Goal: Task Accomplishment & Management: Manage account settings

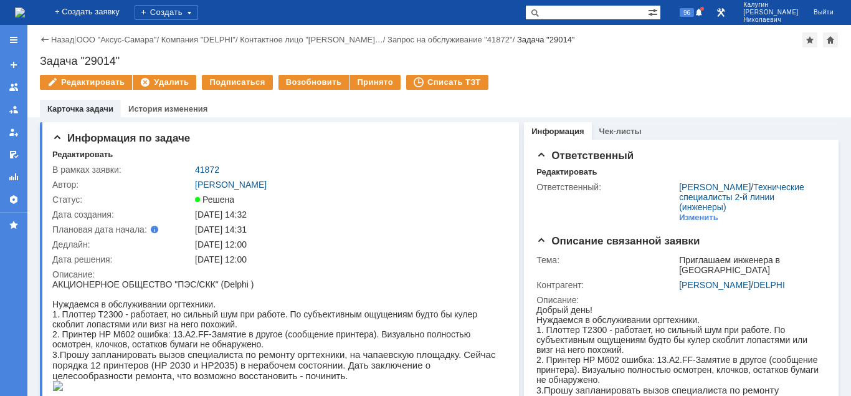
drag, startPoint x: 18, startPoint y: 39, endPoint x: 20, endPoint y: 47, distance: 7.7
click at [18, 40] on div at bounding box center [14, 40] width 10 height 10
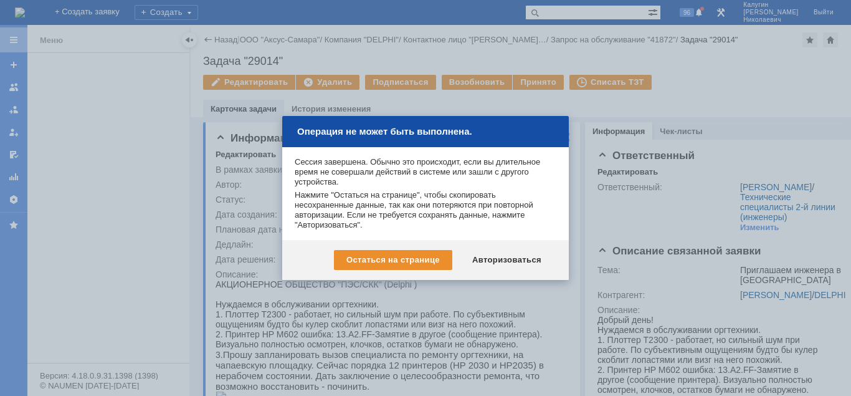
drag, startPoint x: 493, startPoint y: 258, endPoint x: 333, endPoint y: 219, distance: 164.9
click at [491, 258] on div "Авторизоваться" at bounding box center [507, 260] width 94 height 20
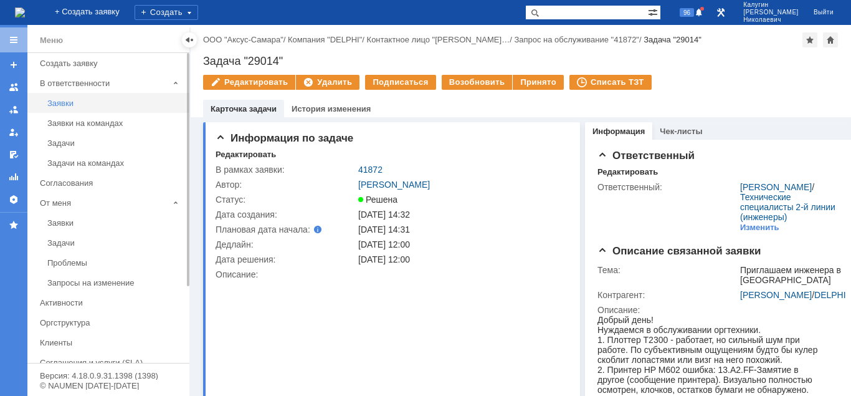
click at [67, 101] on div "Заявки" at bounding box center [114, 102] width 135 height 9
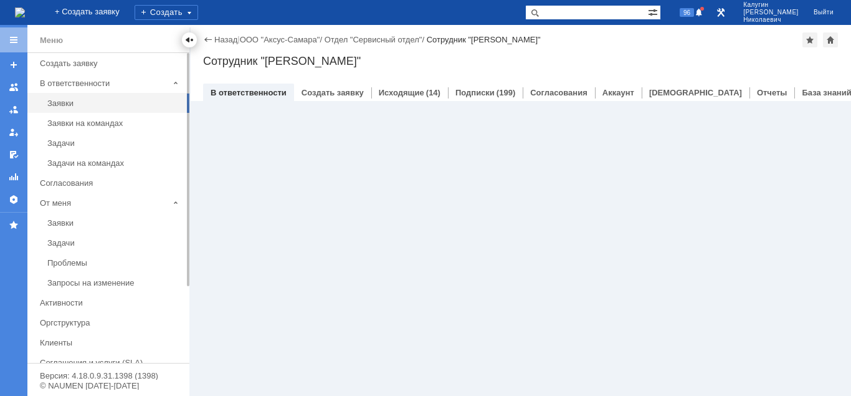
click at [188, 42] on div at bounding box center [189, 40] width 10 height 10
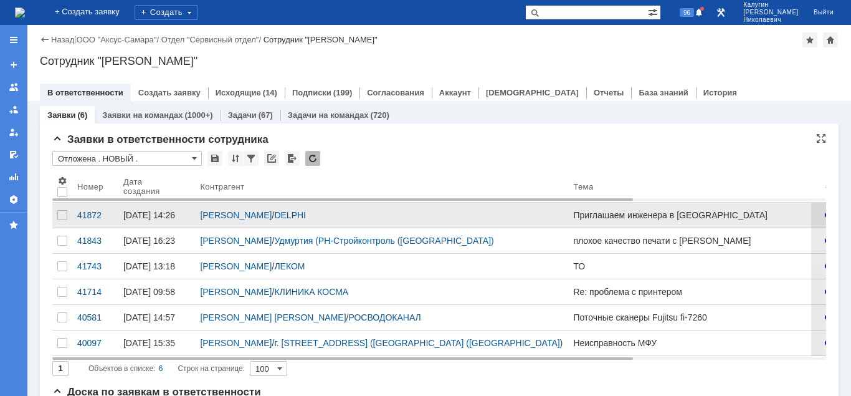
scroll to position [64, 0]
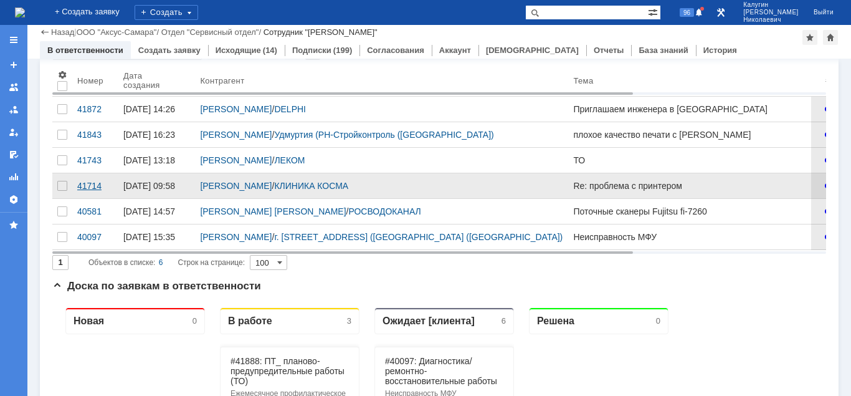
click at [87, 191] on div "41714" at bounding box center [95, 186] width 36 height 10
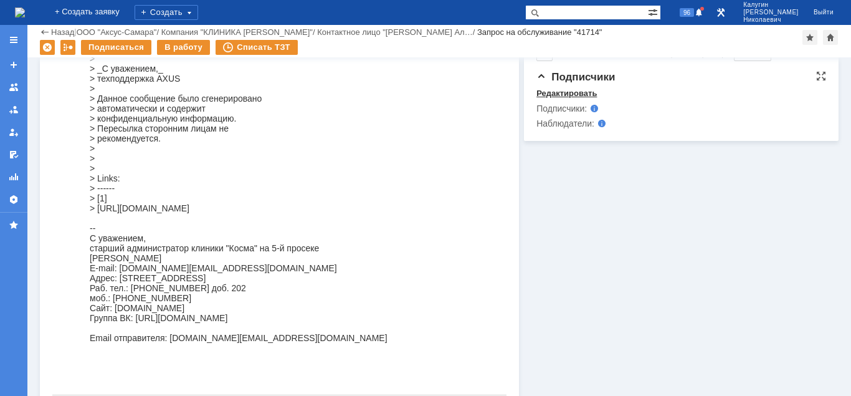
click at [584, 88] on div "Редактировать" at bounding box center [566, 93] width 60 height 10
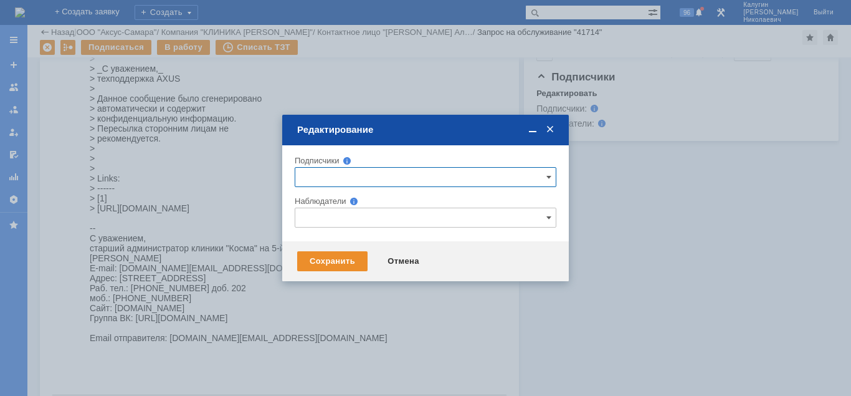
click at [331, 175] on input "text" at bounding box center [426, 177] width 262 height 20
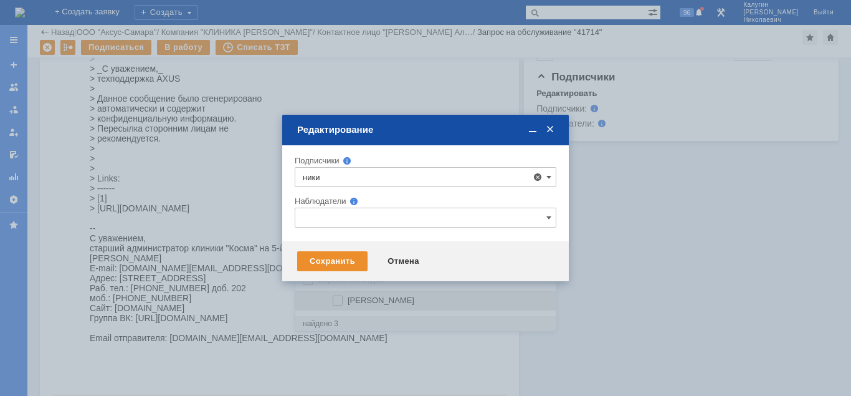
click at [407, 303] on span "[PERSON_NAME]" at bounding box center [381, 299] width 67 height 9
click at [343, 303] on input "[PERSON_NAME]" at bounding box center [339, 301] width 8 height 8
type input "[PERSON_NAME]"
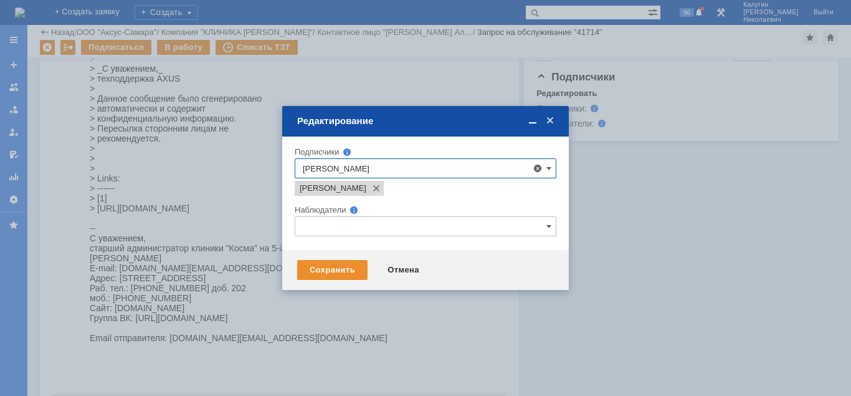
click at [298, 289] on div "Сохранить Отмена" at bounding box center [425, 270] width 287 height 40
click at [320, 272] on div "Сохранить" at bounding box center [332, 270] width 70 height 20
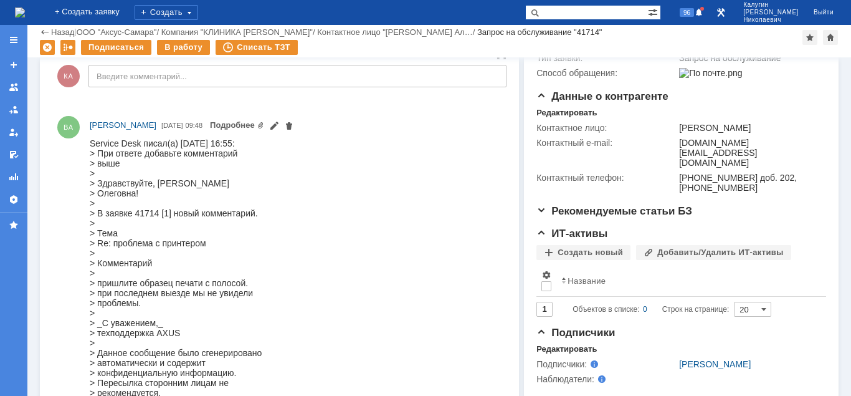
scroll to position [445, 0]
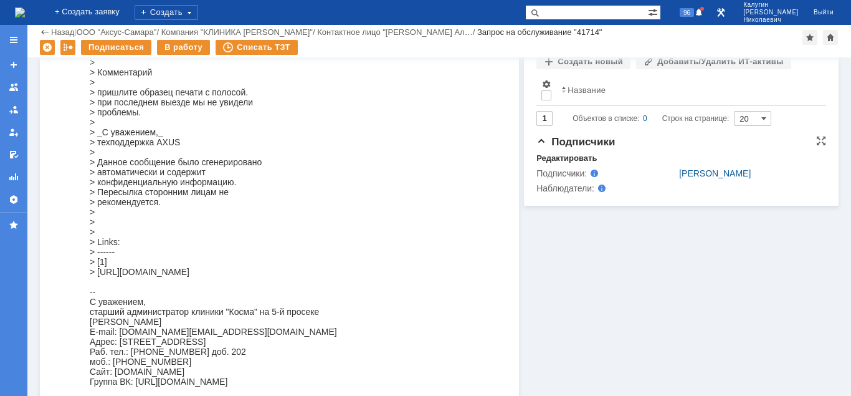
click at [587, 168] on span at bounding box center [587, 173] width 0 height 10
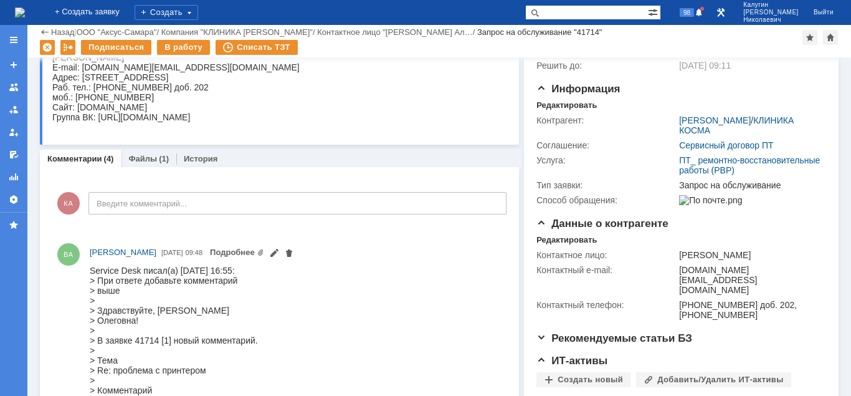
scroll to position [0, 0]
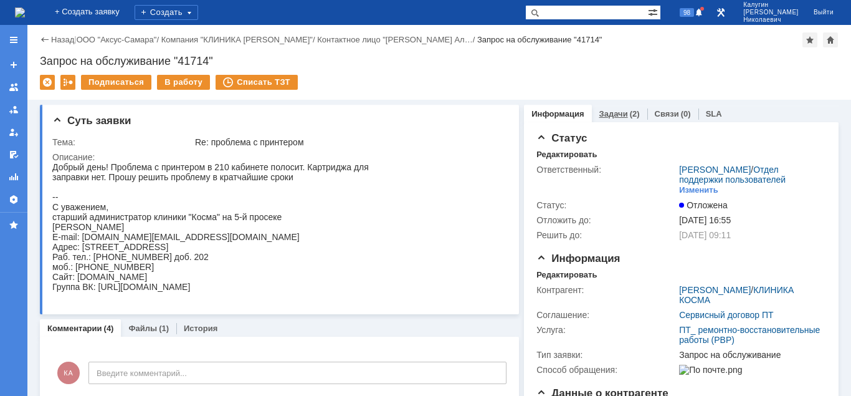
click at [621, 112] on link "Задачи" at bounding box center [613, 113] width 29 height 9
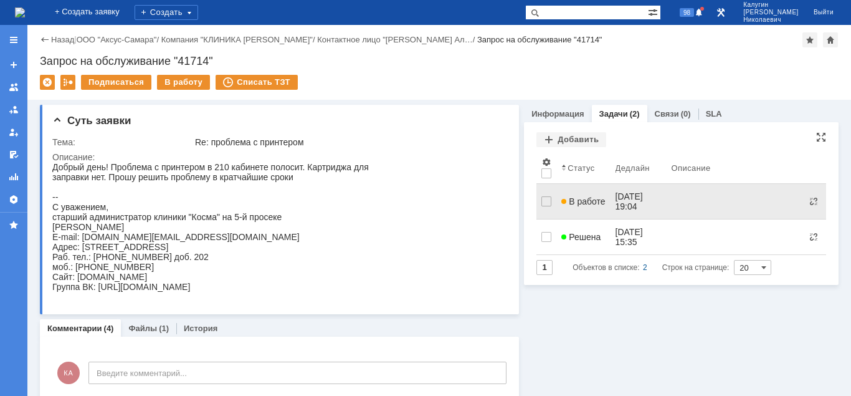
click at [570, 200] on span "В работе" at bounding box center [583, 201] width 44 height 10
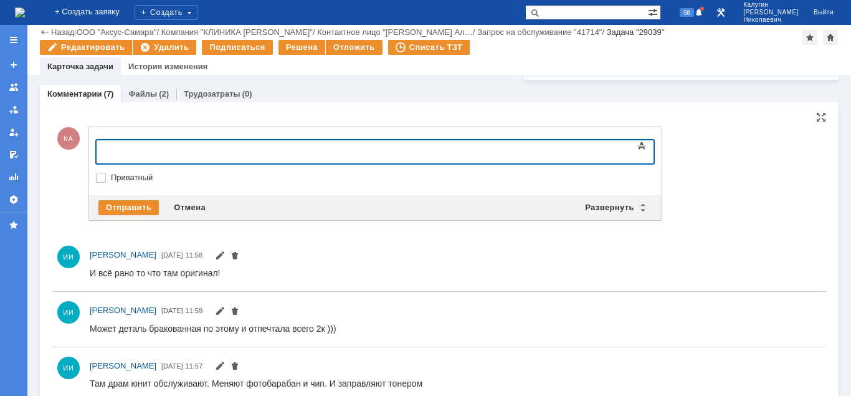
click at [138, 151] on div at bounding box center [197, 150] width 177 height 10
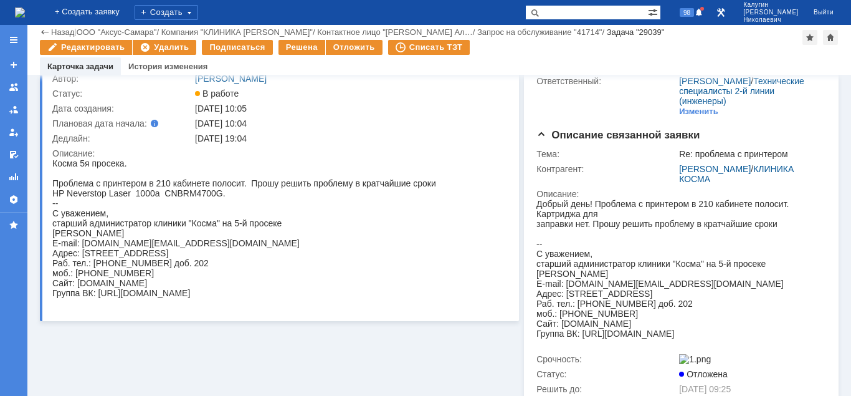
scroll to position [381, 0]
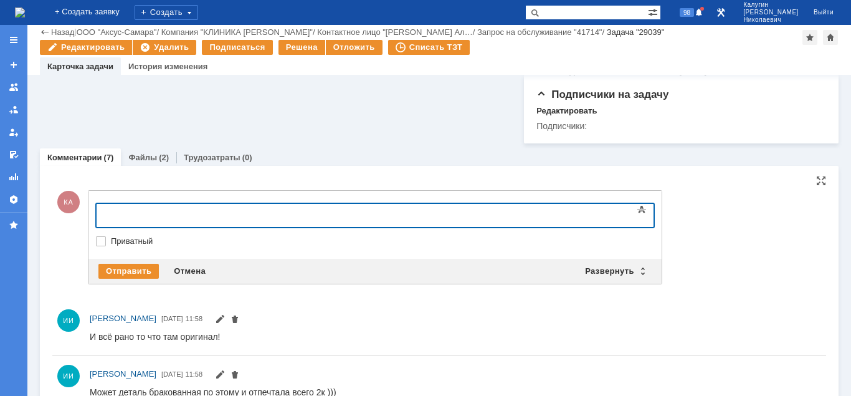
click at [133, 208] on body at bounding box center [197, 214] width 187 height 21
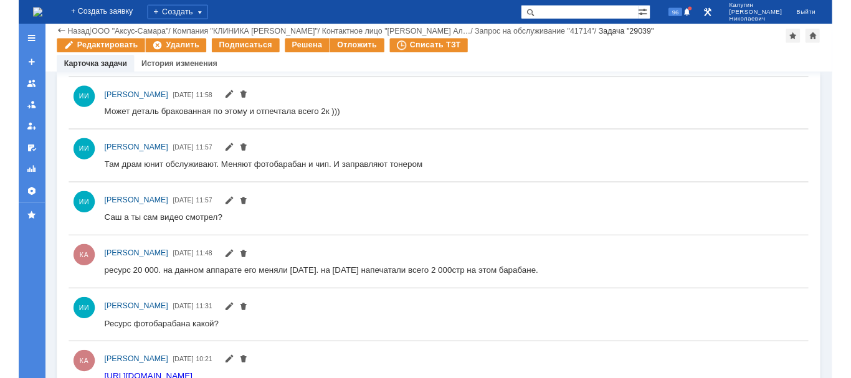
scroll to position [693, 0]
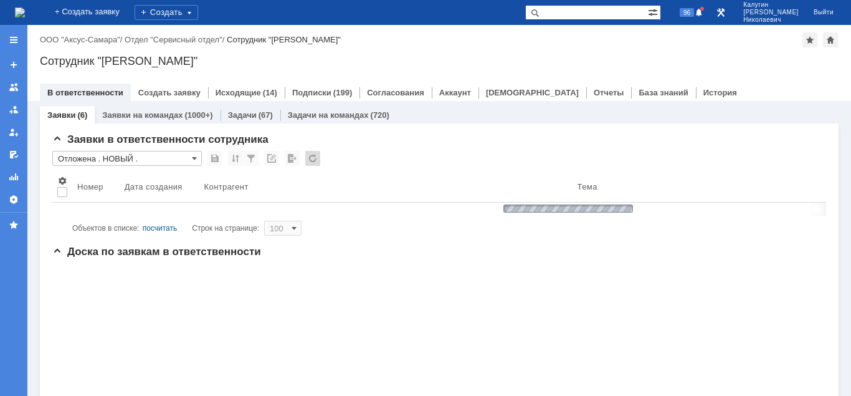
click at [578, 11] on input "text" at bounding box center [586, 12] width 123 height 15
paste input "27604"
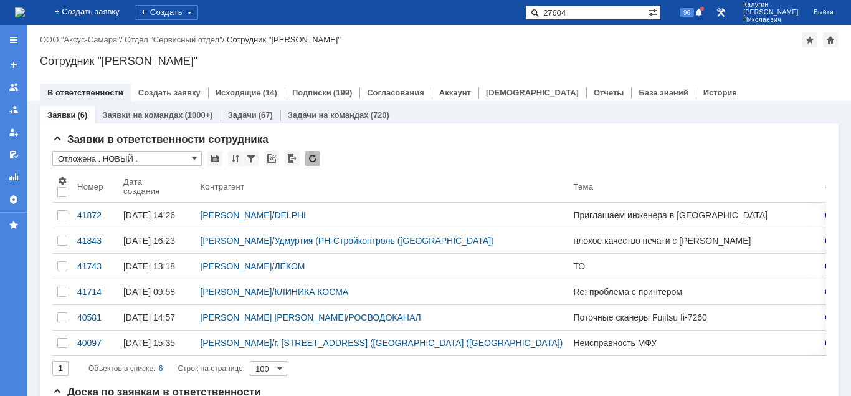
click at [540, 13] on span at bounding box center [532, 12] width 15 height 15
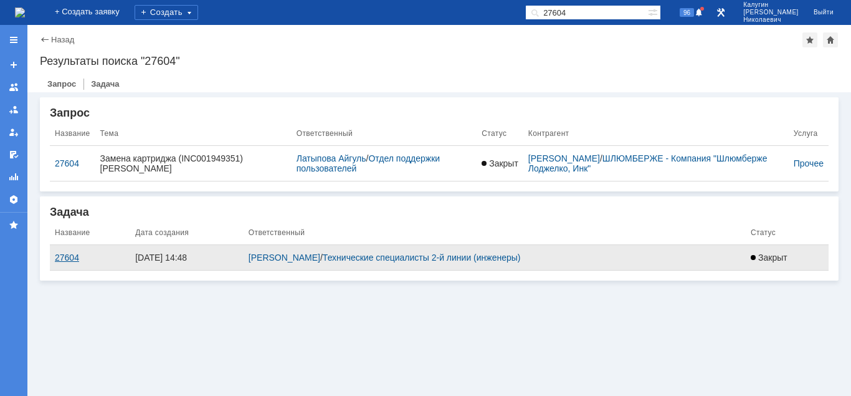
click at [74, 258] on div "27604" at bounding box center [90, 257] width 70 height 10
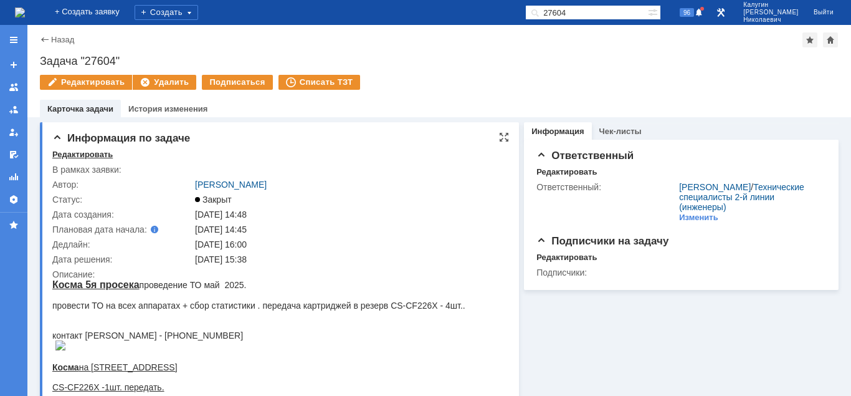
click at [87, 155] on div "Редактировать" at bounding box center [82, 155] width 60 height 10
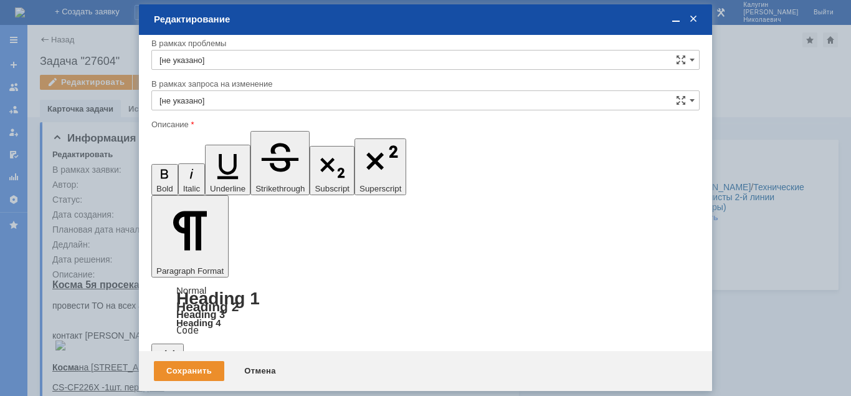
scroll to position [150, 0]
drag, startPoint x: 166, startPoint y: 3117, endPoint x: 489, endPoint y: 3349, distance: 398.2
copy body "Косма 5я просека проведение ТО май 2025. провести ТО на всех аппаратах + сбор с…"
click at [266, 369] on div "Отмена" at bounding box center [260, 371] width 57 height 20
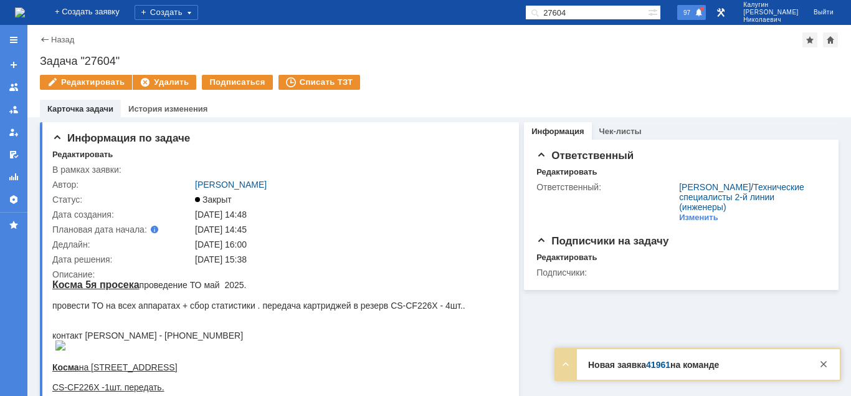
click at [694, 12] on span "97" at bounding box center [687, 12] width 14 height 9
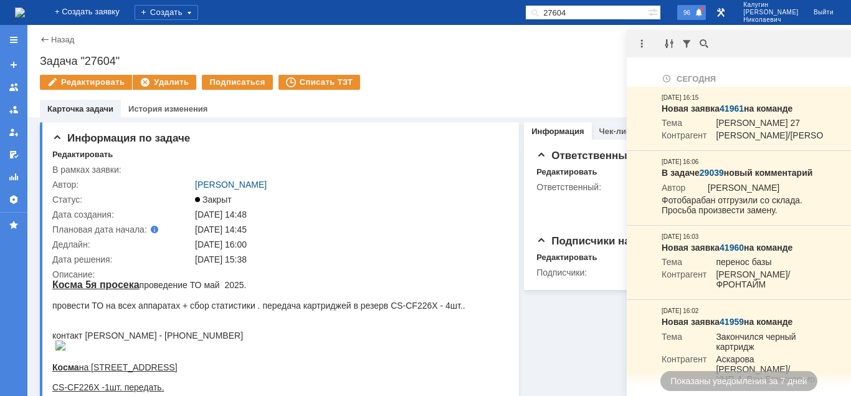
click at [503, 62] on div "Задача "27604"" at bounding box center [439, 61] width 799 height 12
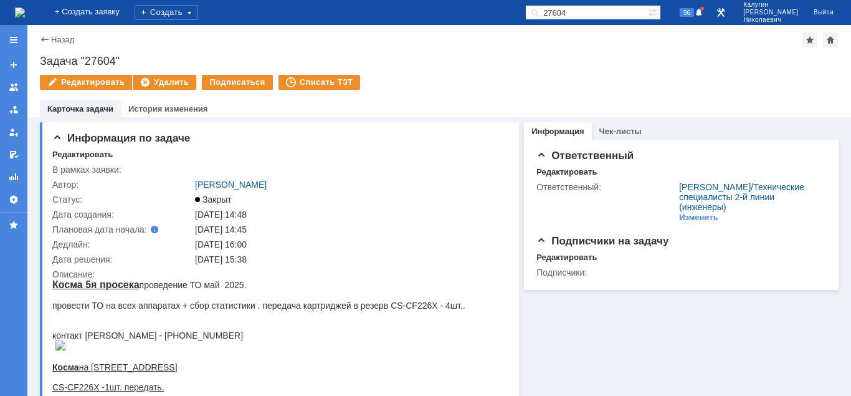
drag, startPoint x: 599, startPoint y: 18, endPoint x: 522, endPoint y: 14, distance: 76.8
click at [522, 14] on div "На домашнюю + Создать заявку Создать 27604 96 Калугин Александр Николаевич Выйти" at bounding box center [425, 12] width 851 height 25
drag, startPoint x: 539, startPoint y: 7, endPoint x: 531, endPoint y: 9, distance: 8.3
click at [538, 9] on input "27604" at bounding box center [586, 12] width 123 height 15
type input "41872"
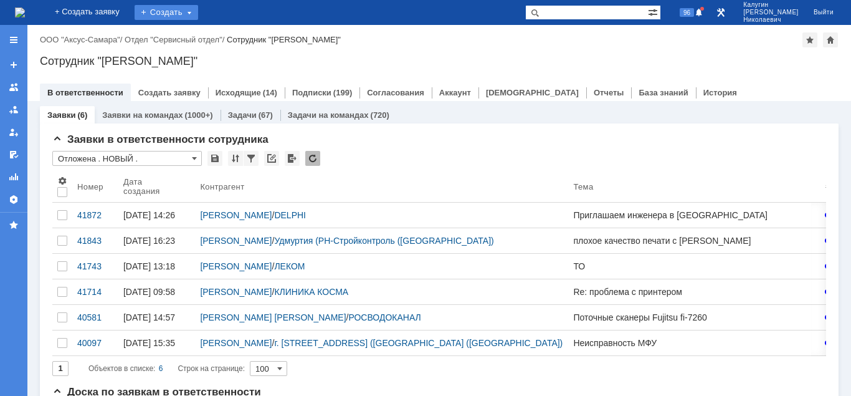
click at [198, 15] on div "Создать" at bounding box center [167, 12] width 64 height 15
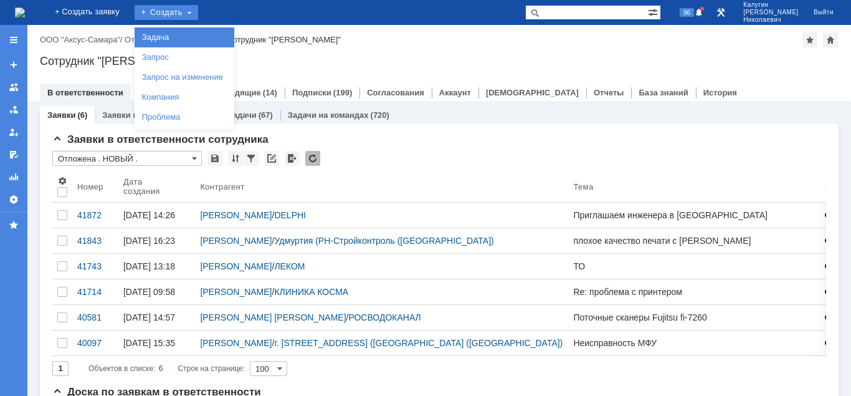
drag, startPoint x: 206, startPoint y: 32, endPoint x: 210, endPoint y: 59, distance: 27.1
click at [206, 32] on link "Задача" at bounding box center [184, 37] width 95 height 15
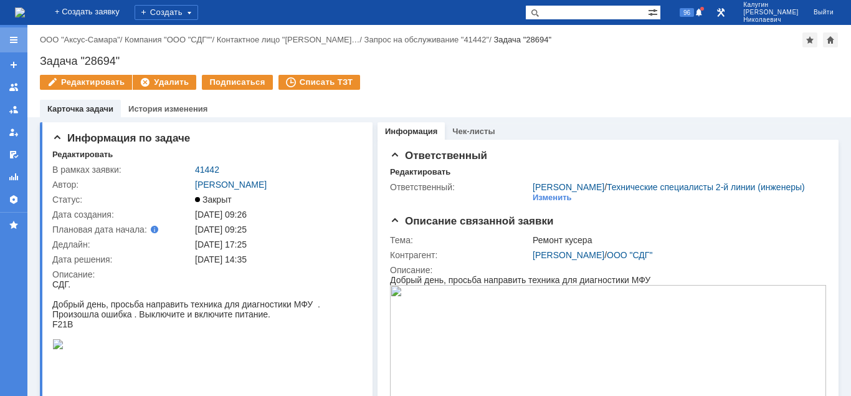
click at [20, 39] on div at bounding box center [13, 39] width 27 height 25
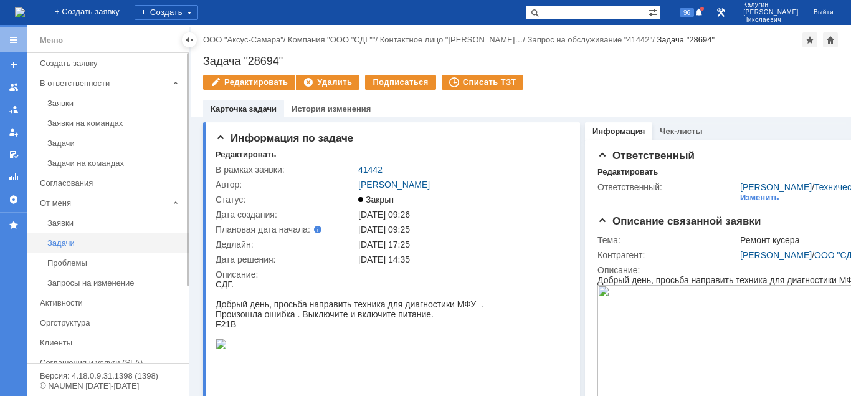
click at [67, 245] on div "Задачи" at bounding box center [114, 242] width 135 height 9
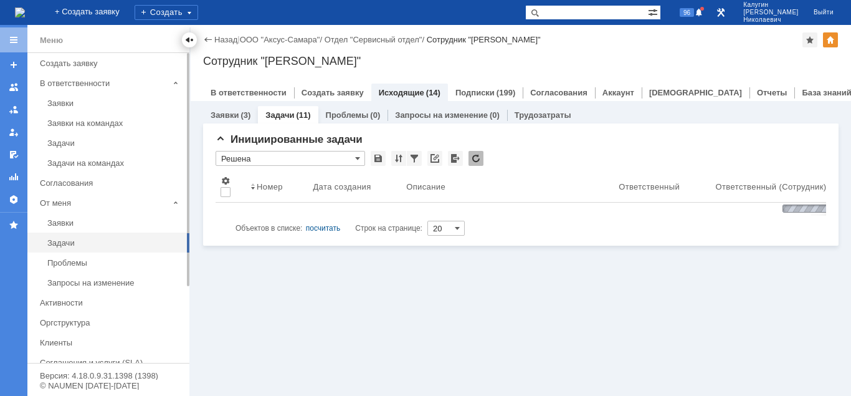
click at [187, 38] on div at bounding box center [189, 40] width 10 height 10
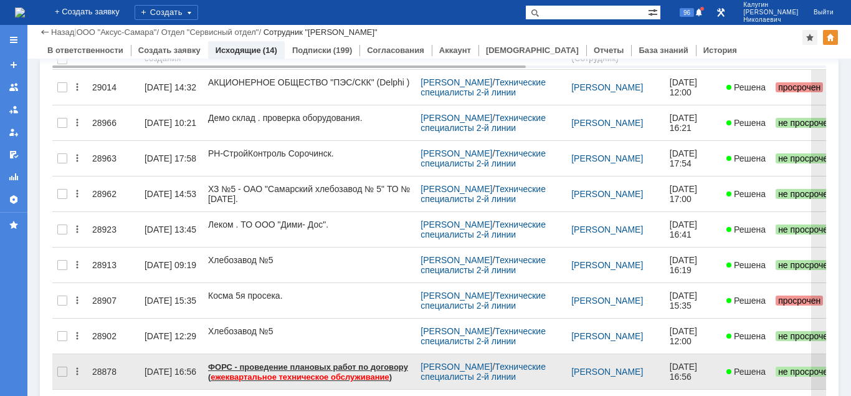
scroll to position [63, 0]
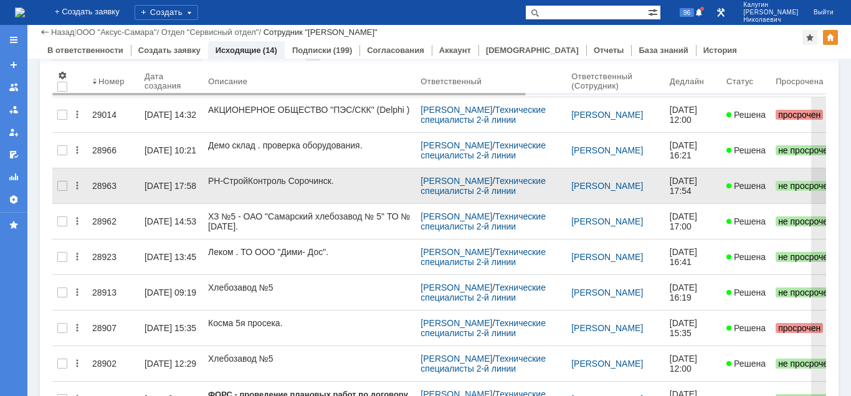
click at [105, 181] on div "28963" at bounding box center [113, 186] width 42 height 10
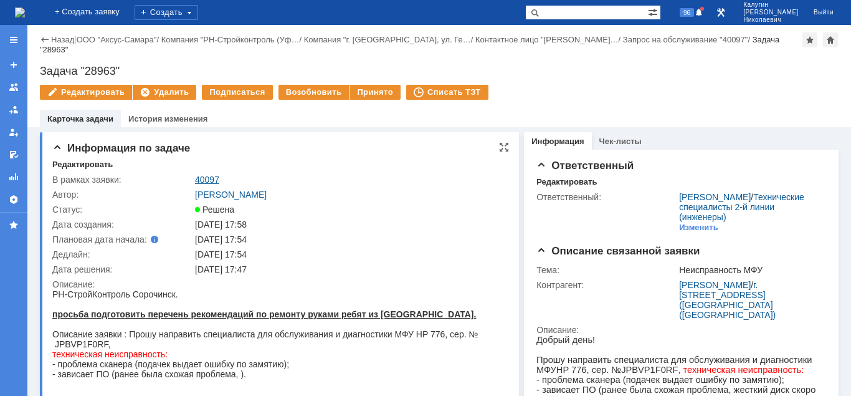
click at [205, 174] on link "40097" at bounding box center [207, 179] width 24 height 10
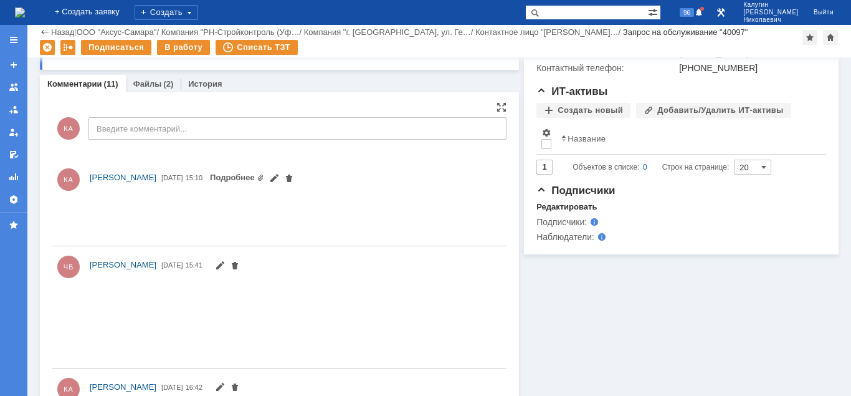
scroll to position [310, 0]
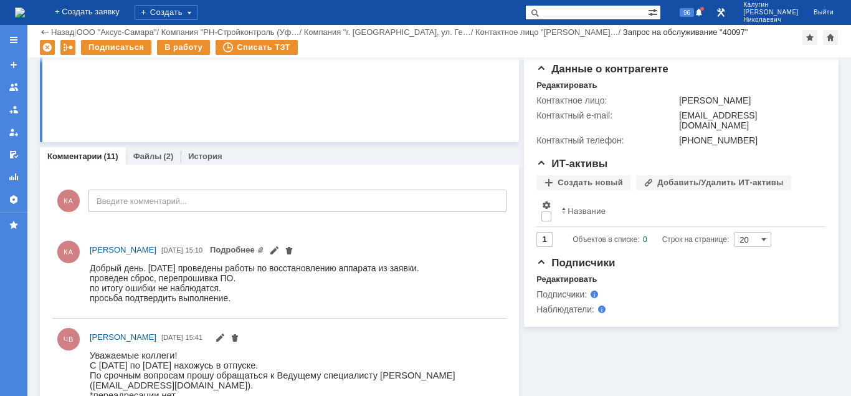
drag, startPoint x: 52, startPoint y: 32, endPoint x: 74, endPoint y: 72, distance: 46.3
click at [52, 31] on link "Назад" at bounding box center [62, 31] width 23 height 9
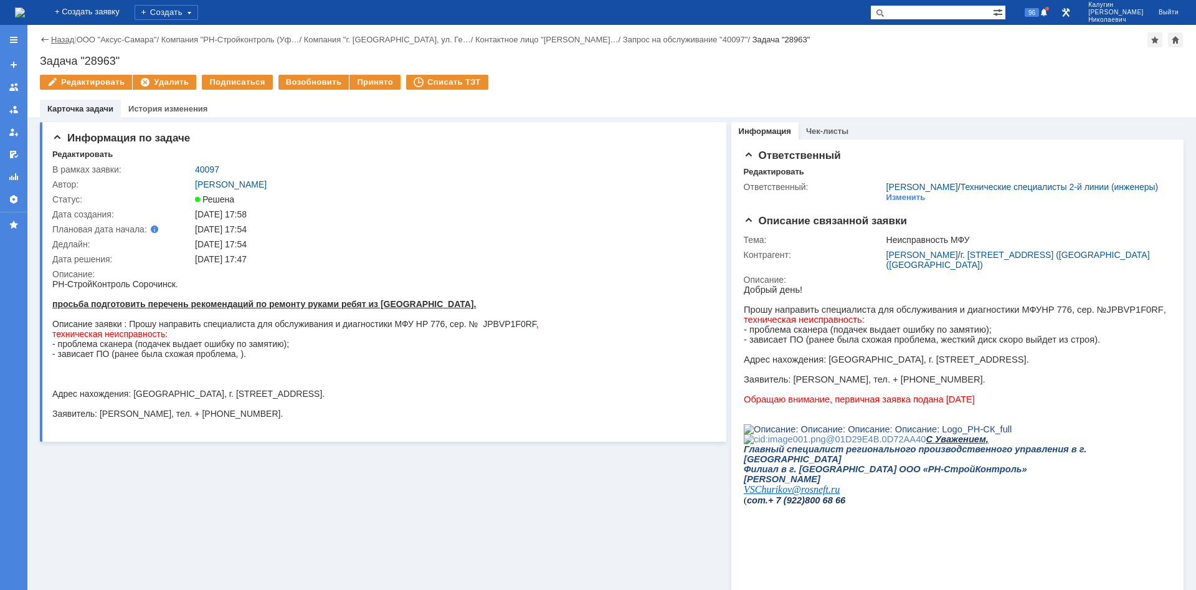
click at [62, 40] on link "Назад" at bounding box center [62, 39] width 23 height 9
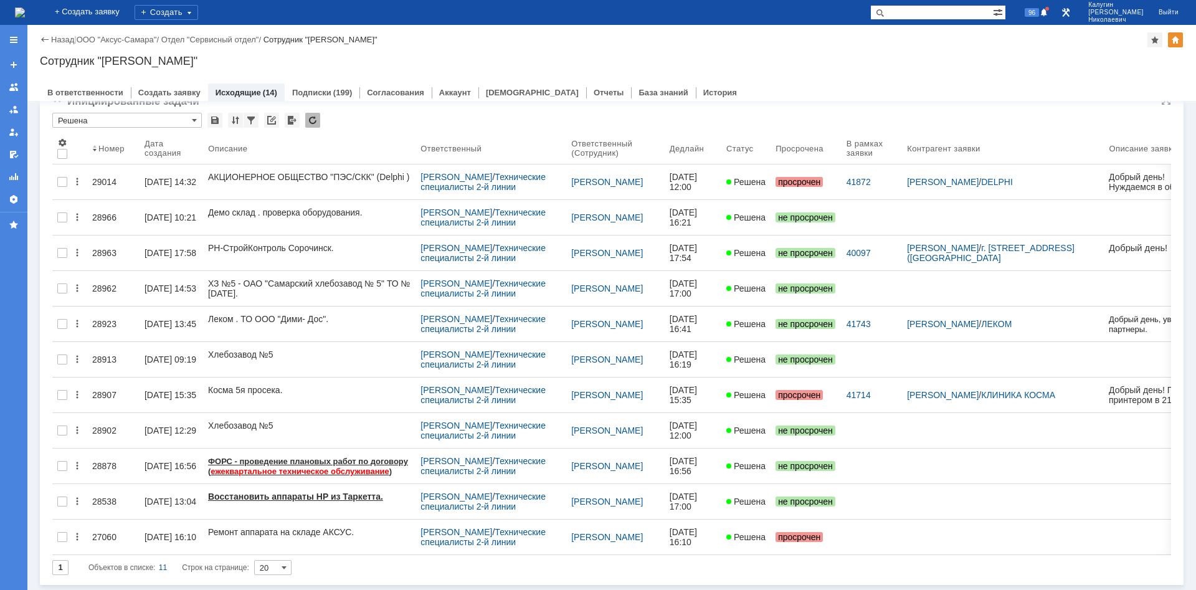
click at [92, 123] on input "Решена" at bounding box center [127, 120] width 150 height 15
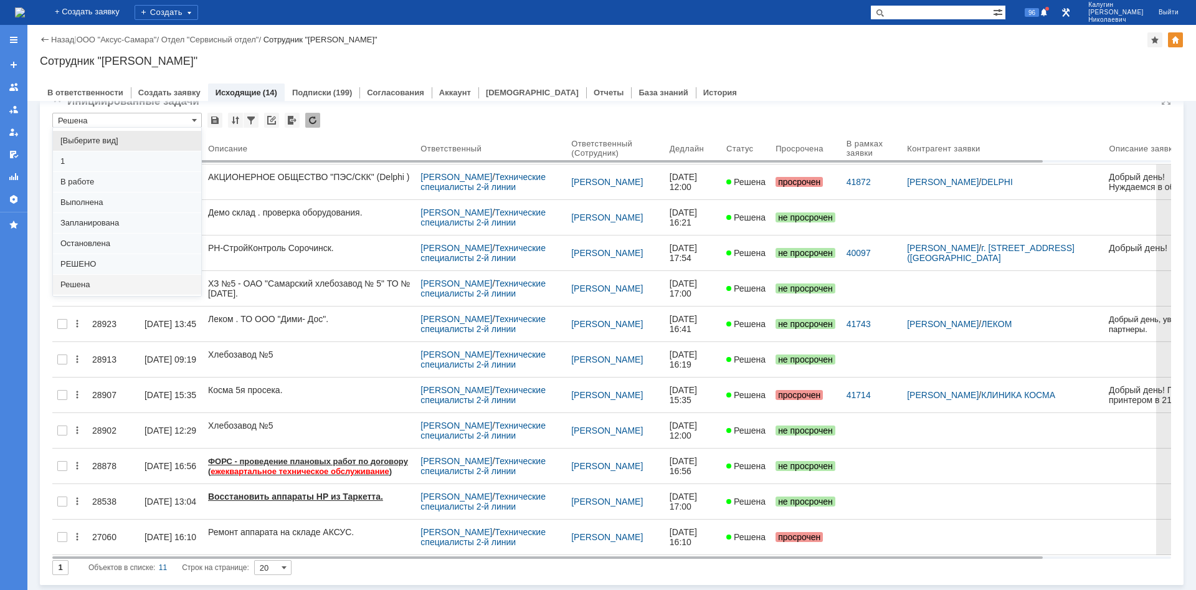
drag, startPoint x: 92, startPoint y: 140, endPoint x: 138, endPoint y: 204, distance: 79.2
click at [93, 139] on span "[Выберите вид]" at bounding box center [126, 141] width 133 height 10
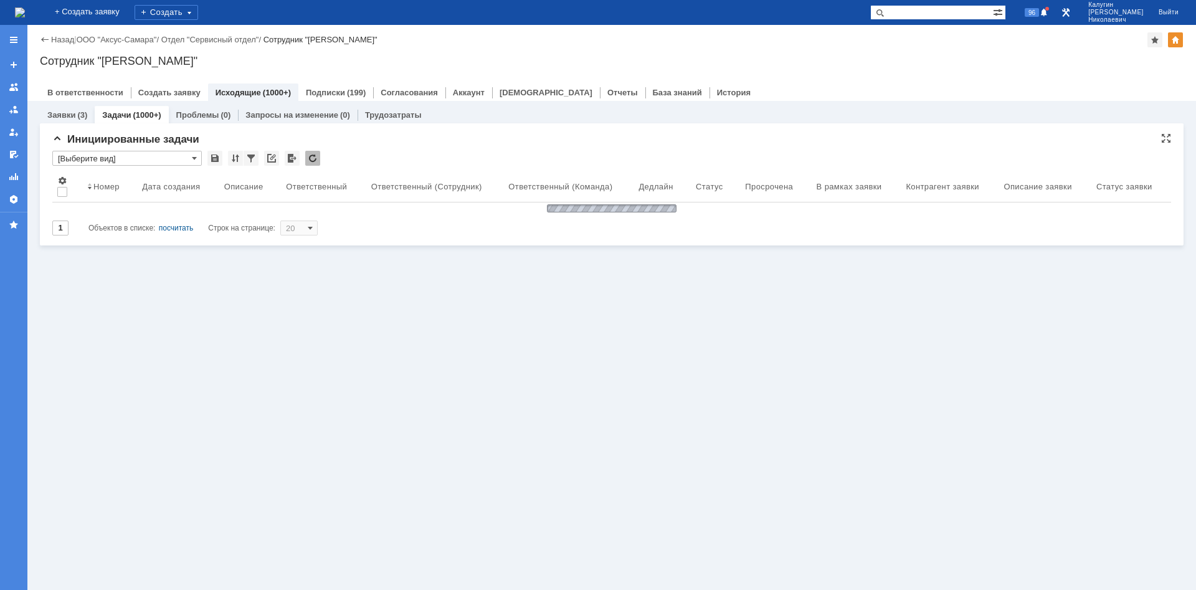
type input "[Выберите вид]"
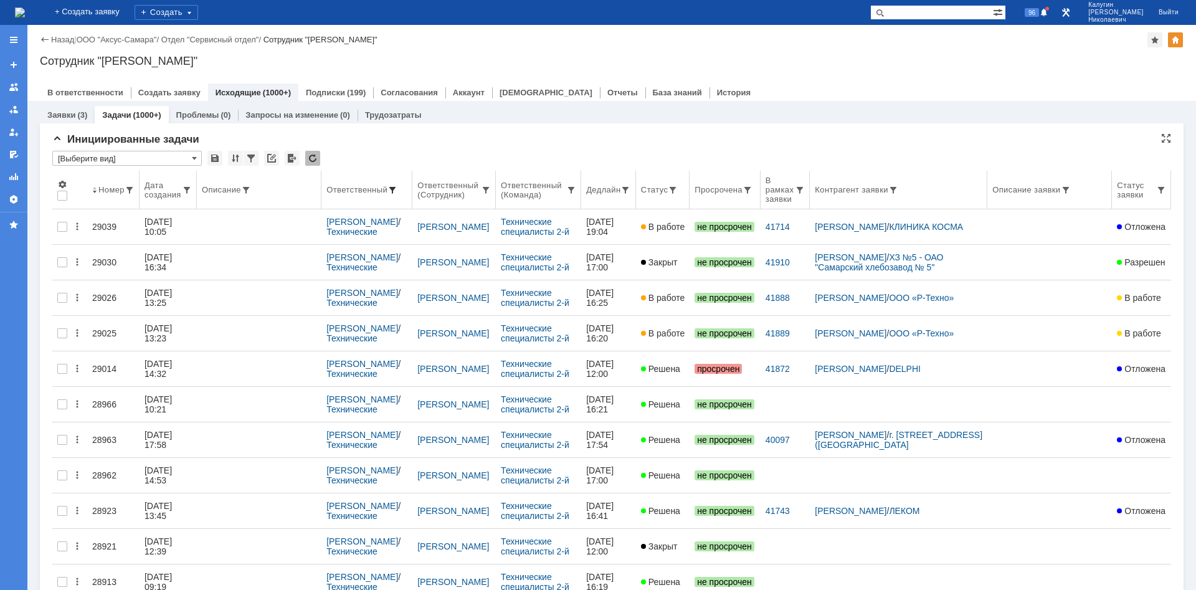
click at [398, 188] on span at bounding box center [393, 190] width 10 height 10
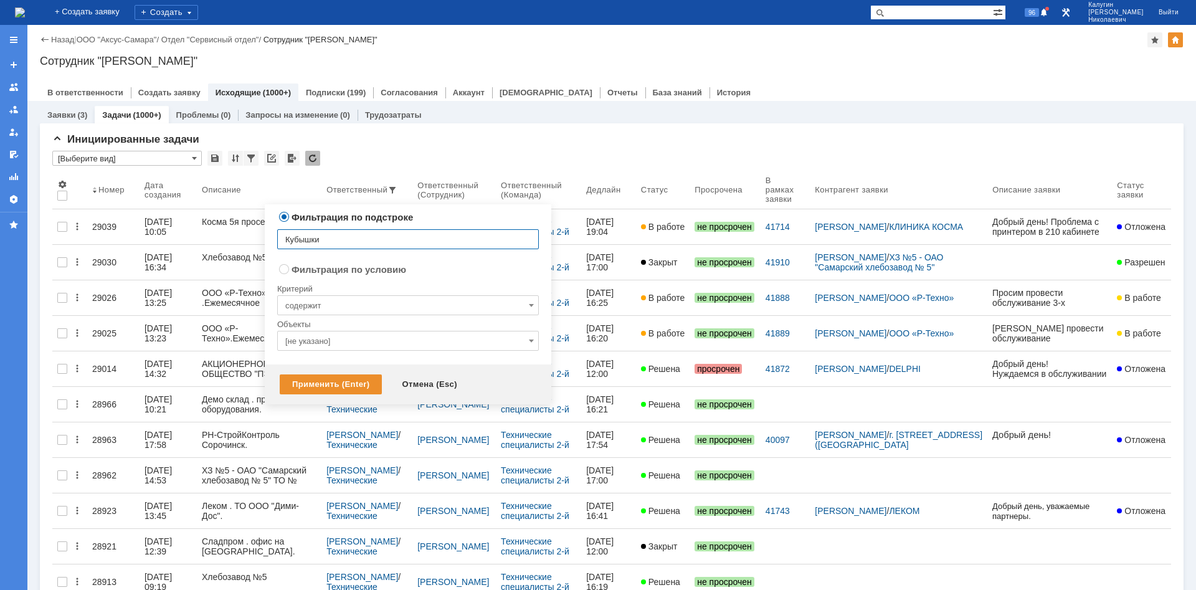
type input "Кубышкин"
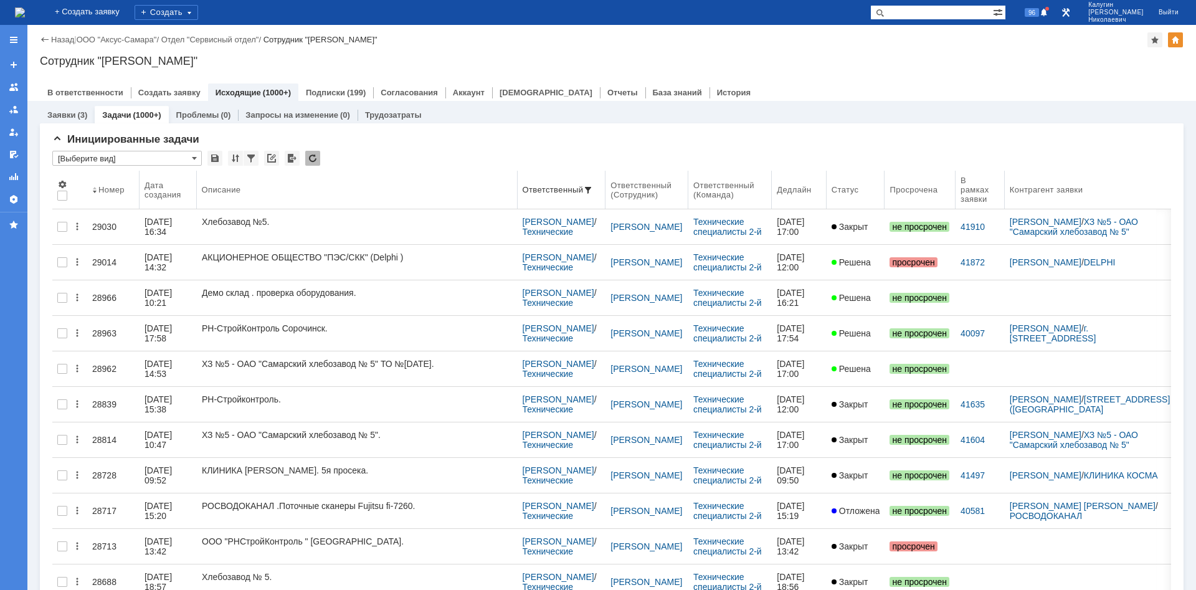
drag, startPoint x: 328, startPoint y: 187, endPoint x: 521, endPoint y: 183, distance: 192.6
click at [521, 183] on body "Идет загрузка, пожалуйста, подождите. На домашнюю + Создать заявку Создать 96 К…" at bounding box center [598, 295] width 1196 height 590
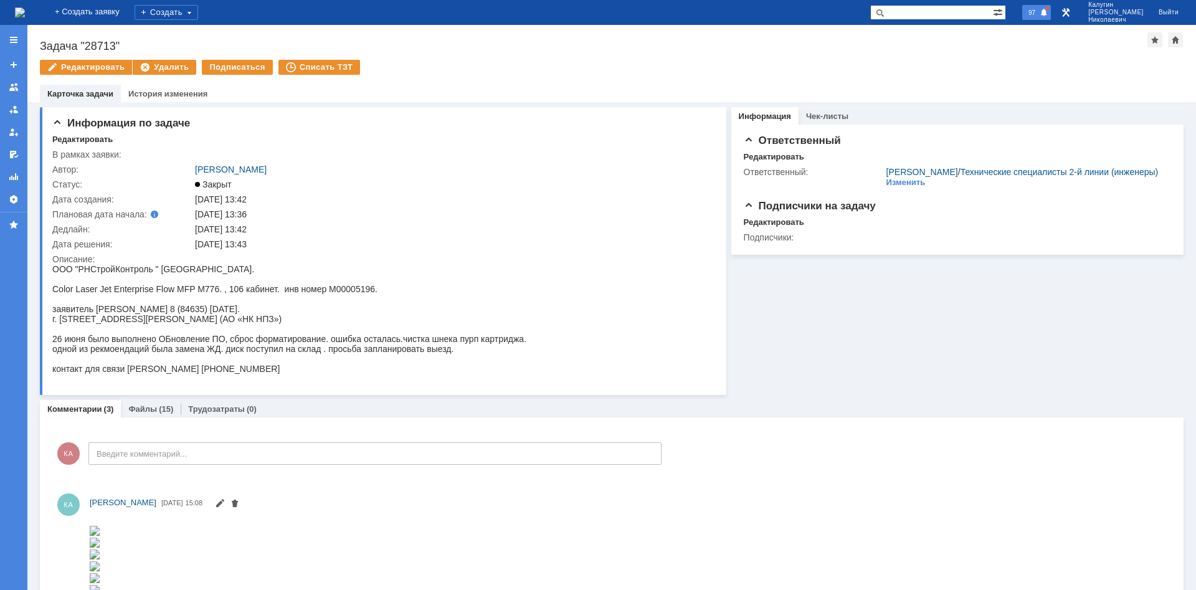
click at [1039, 9] on span "97" at bounding box center [1032, 12] width 14 height 9
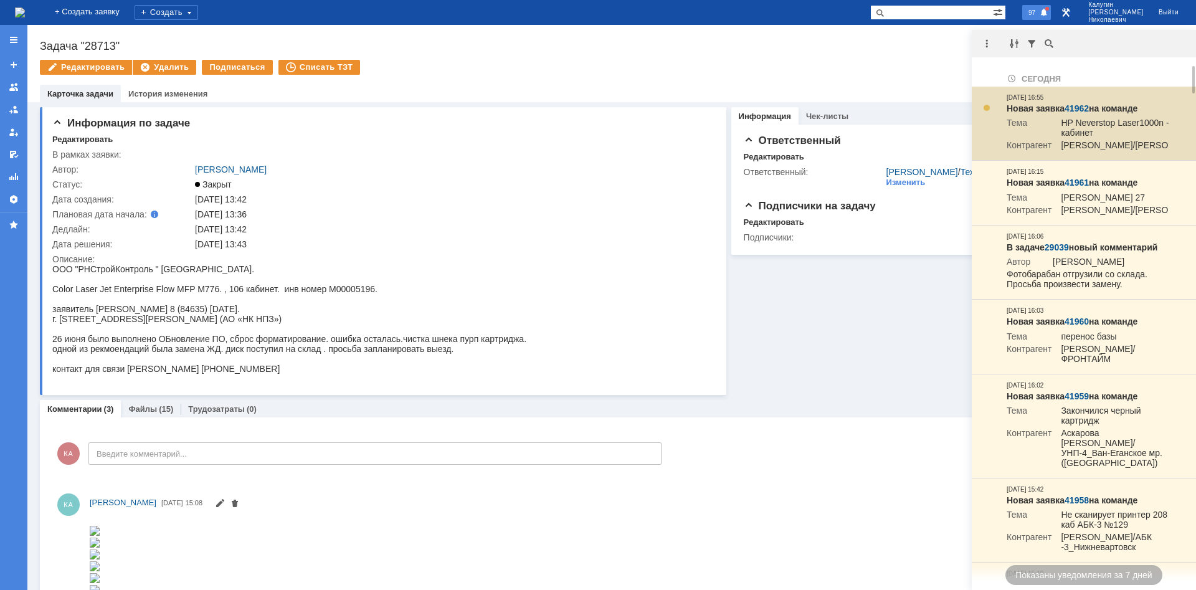
click at [1077, 108] on link "41962" at bounding box center [1077, 108] width 24 height 10
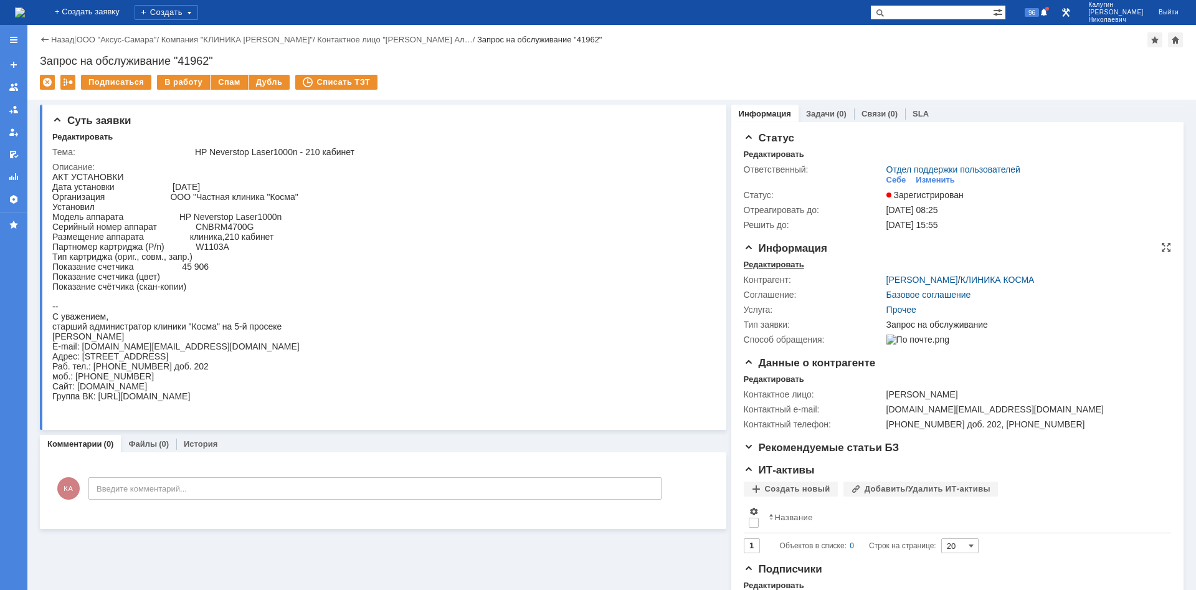
drag, startPoint x: 763, startPoint y: 267, endPoint x: 649, endPoint y: 160, distance: 156.9
click at [763, 267] on div "Редактировать" at bounding box center [774, 265] width 60 height 10
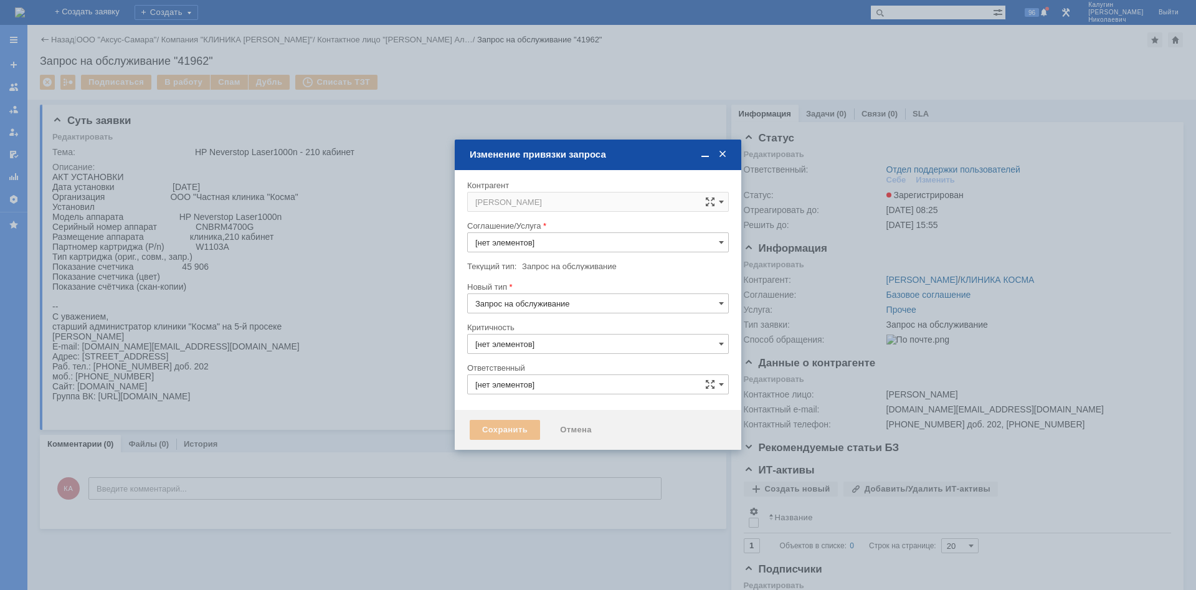
type input "3. Низкая"
type input "[не указано]"
type input "Никитина Диана Равилевна"
type input "Прочее"
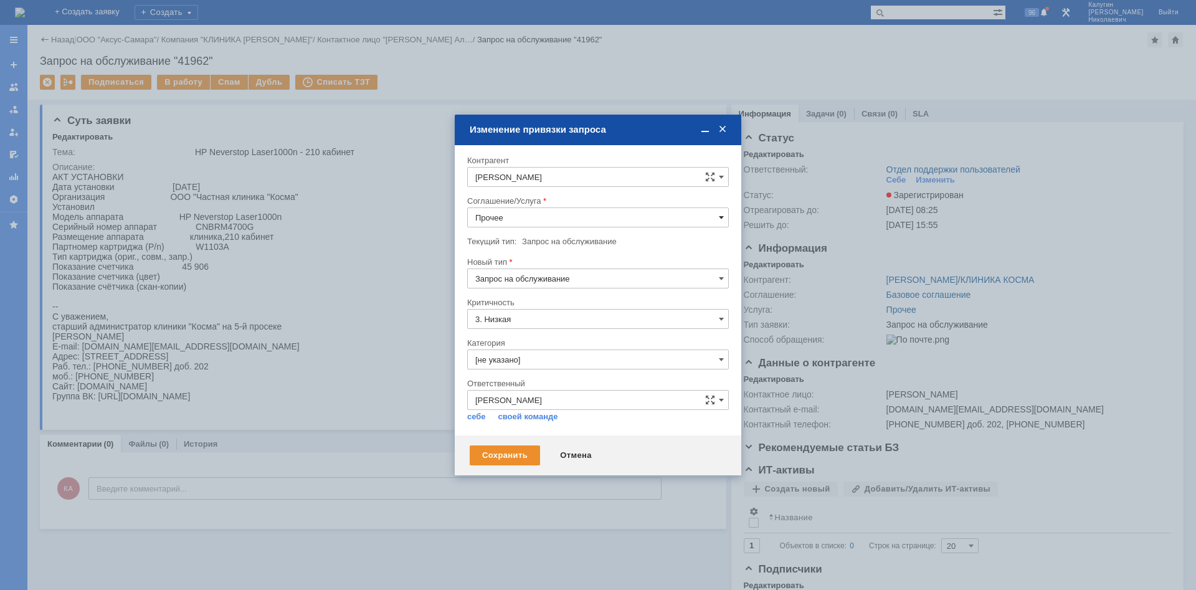
click at [722, 218] on span at bounding box center [721, 217] width 5 height 10
click at [581, 459] on div "Отмена" at bounding box center [576, 456] width 57 height 20
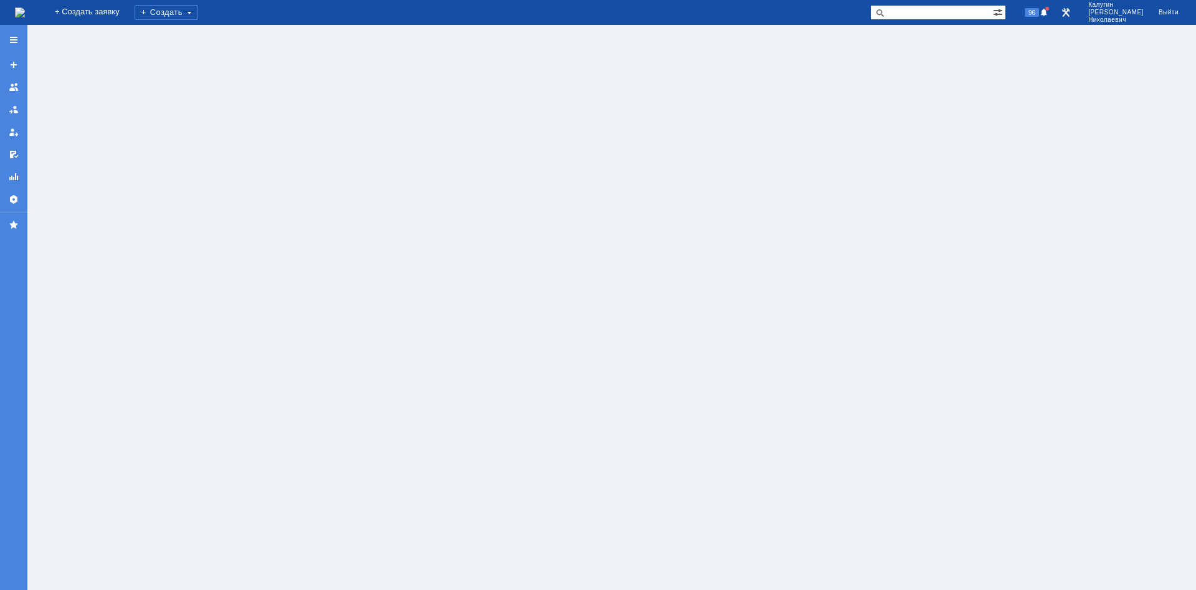
drag, startPoint x: 919, startPoint y: 17, endPoint x: 910, endPoint y: 16, distance: 8.9
click at [918, 16] on input "text" at bounding box center [931, 12] width 123 height 15
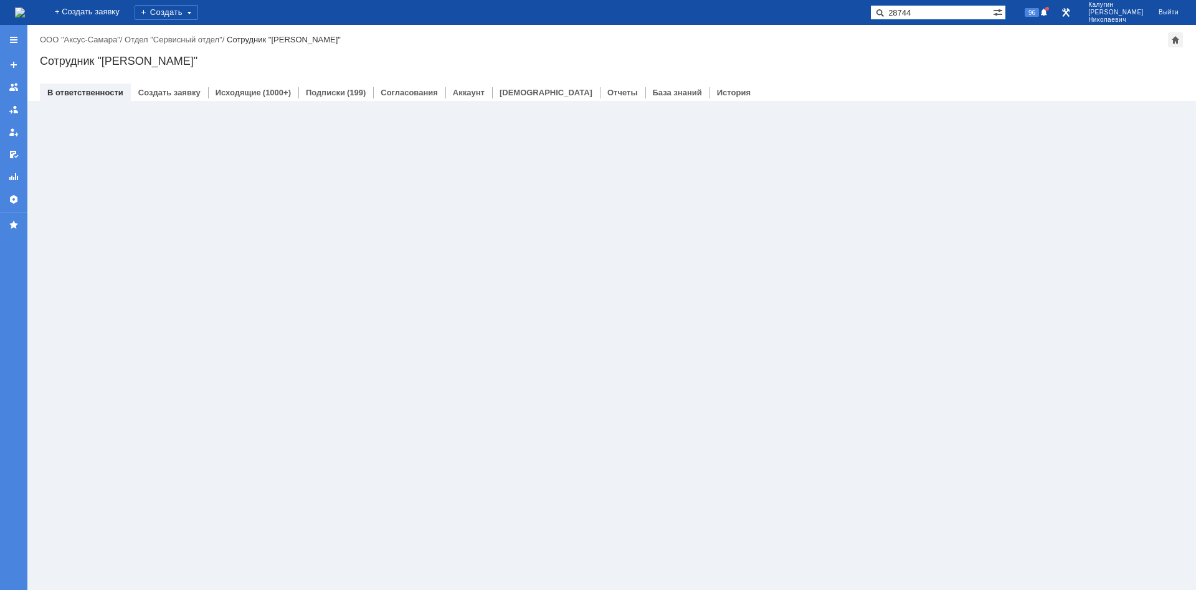
type input "28744"
click at [885, 16] on span at bounding box center [877, 12] width 15 height 15
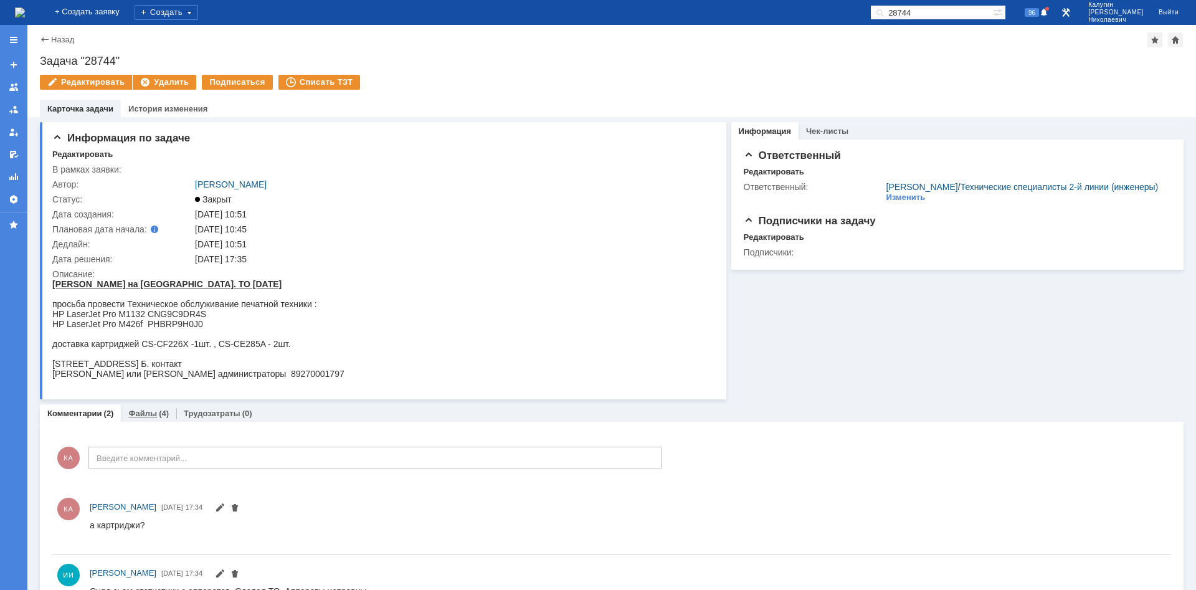
click at [145, 409] on link "Файлы" at bounding box center [142, 413] width 29 height 9
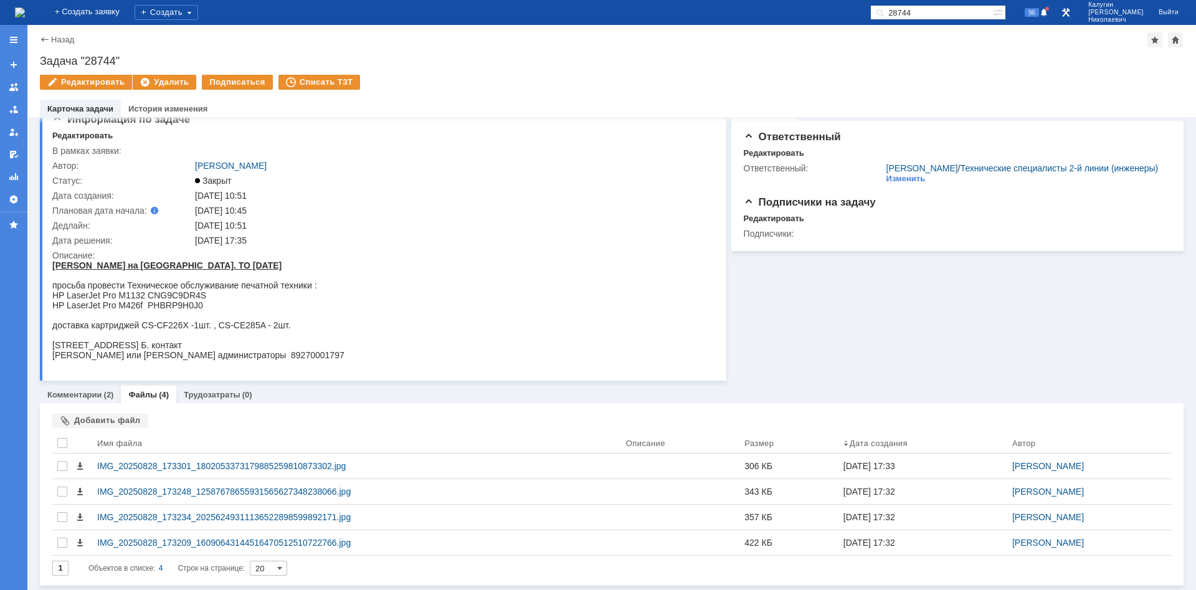
scroll to position [20, 0]
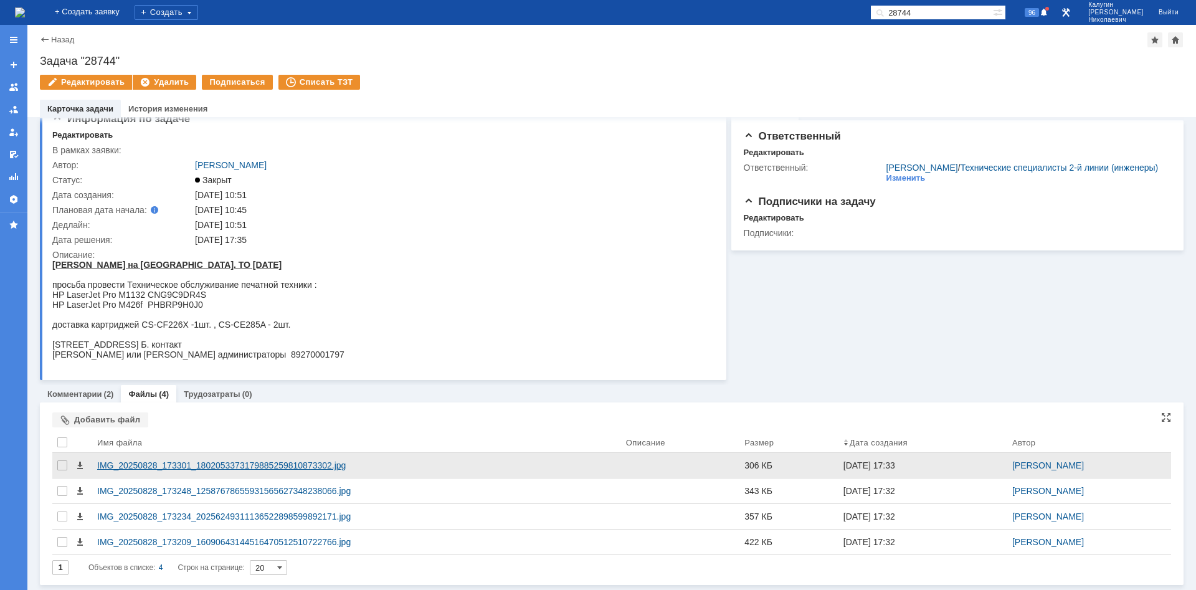
click at [209, 462] on div "IMG_20250828_173301_1802053373179885259810873302.jpg" at bounding box center [356, 465] width 519 height 10
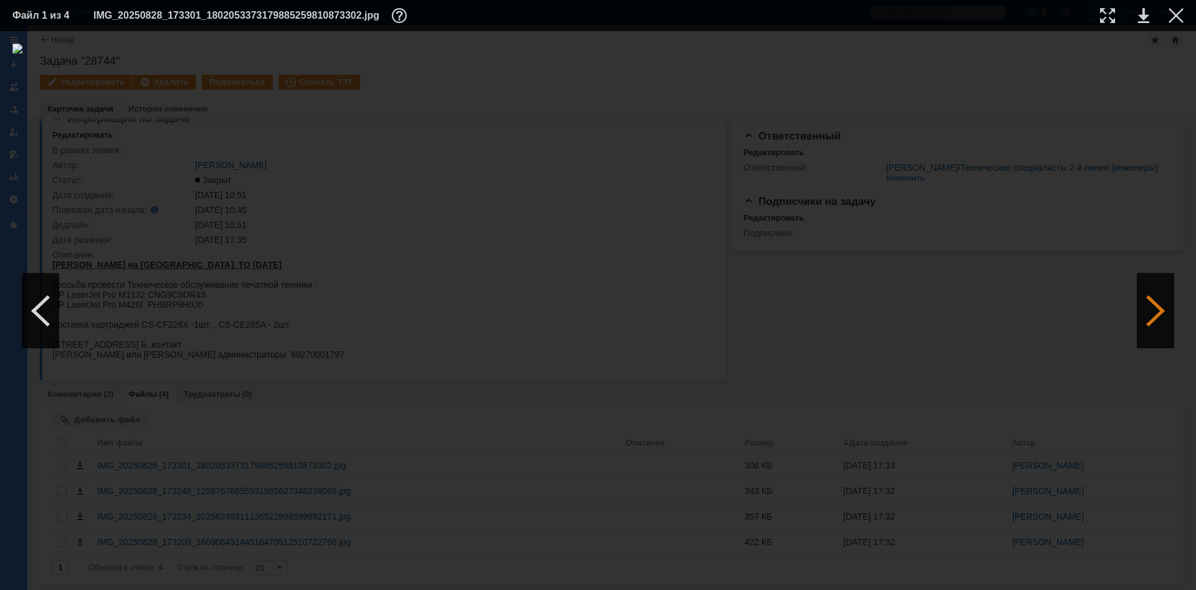
click at [1157, 311] on div at bounding box center [1155, 311] width 37 height 75
click at [1175, 16] on div at bounding box center [1176, 15] width 15 height 15
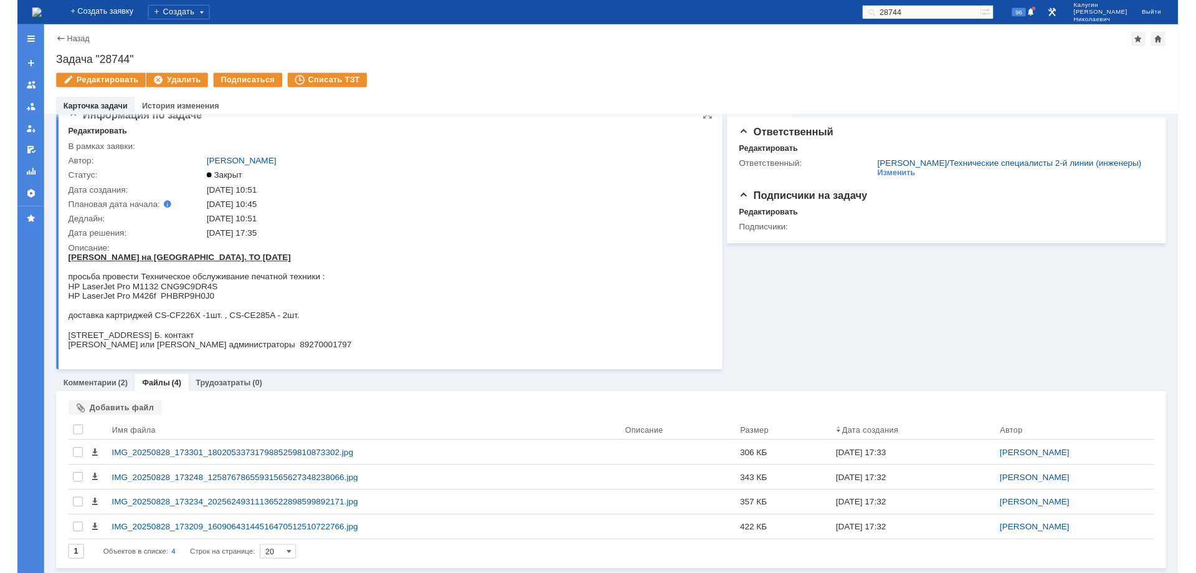
scroll to position [0, 0]
